Goal: Task Accomplishment & Management: Manage account settings

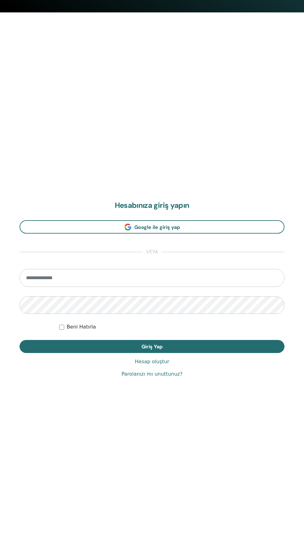
scroll to position [542, 0]
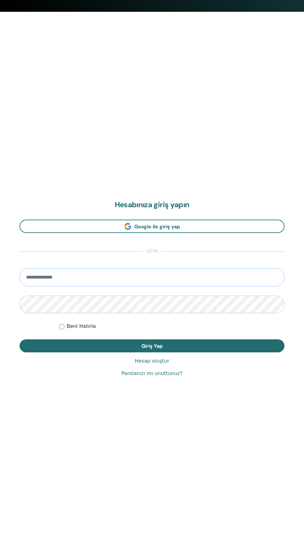
type input "**********"
click at [20, 339] on button "Giriş Yap" at bounding box center [152, 345] width 265 height 13
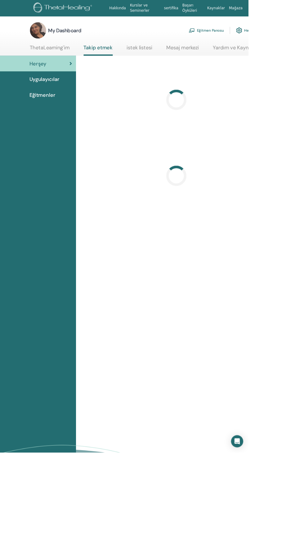
click at [235, 35] on img at bounding box center [234, 37] width 7 height 6
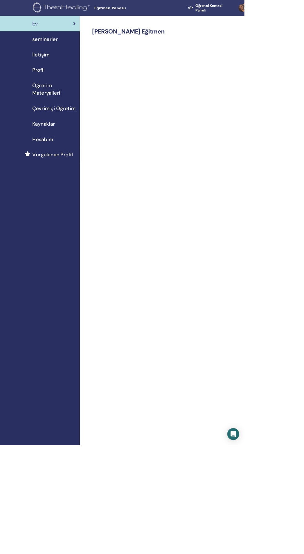
click at [40, 48] on span "seminerler" at bounding box center [56, 48] width 32 height 9
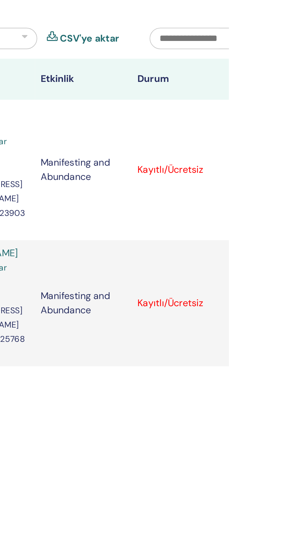
click at [304, 199] on div "Kaydı İptal Et Otomatik onaylama Ücretli Olarak İşaretle Ödenmemiş olarak işare…" at bounding box center [309, 202] width 4 height 7
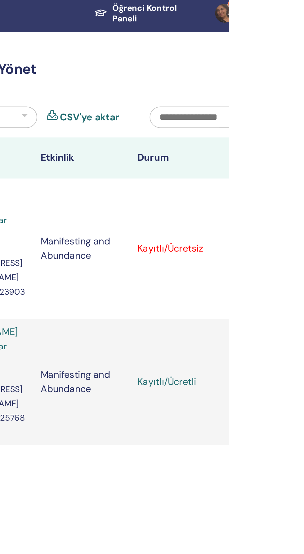
click at [304, 131] on div "Kaydı İptal Et Otomatik onaylama Ücretli Olarak İşaretle Ödenmemiş olarak işare…" at bounding box center [309, 132] width 4 height 7
click at [304, 129] on div "Kaydı İptal Et Otomatik onaylama Ücretli Olarak İşaretle Ödenmemiş olarak işare…" at bounding box center [309, 132] width 4 height 7
click at [304, 200] on icon at bounding box center [308, 202] width 2 height 5
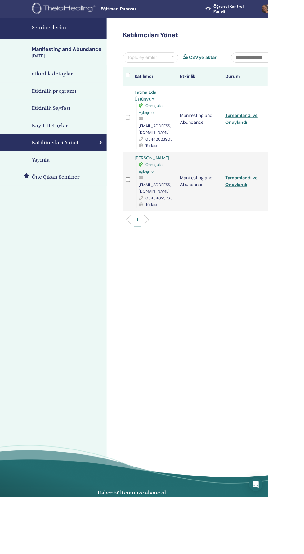
click at [47, 58] on div "Manifesting and Abundance" at bounding box center [80, 55] width 80 height 8
